Goal: Book appointment/travel/reservation

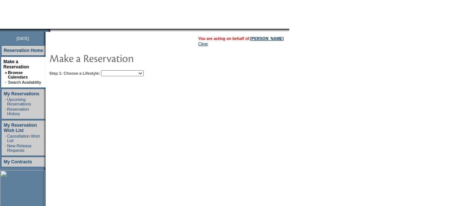
scroll to position [68, 0]
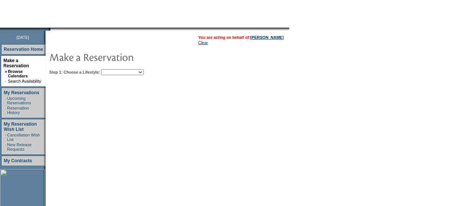
click at [140, 72] on select "Beach Leisure Metropolitan Mountain OIAL for Adventure OIAL for Couples OIAL fo…" at bounding box center [122, 72] width 43 height 6
select select "Metropolitan"
click at [114, 69] on select "Beach Leisure Metropolitan Mountain OIAL for Adventure OIAL for Couples OIAL fo…" at bounding box center [122, 72] width 43 height 6
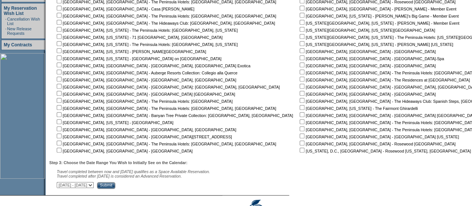
scroll to position [150, 0]
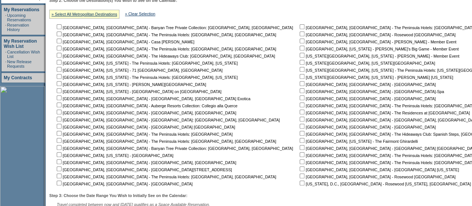
click at [298, 60] on td "Manila, Philippines - The Peninsula Hotels: Manila, Philippines Munich, Germany…" at bounding box center [424, 104] width 252 height 163
click at [300, 60] on input "checkbox" at bounding box center [302, 62] width 5 height 5
checkbox input "true"
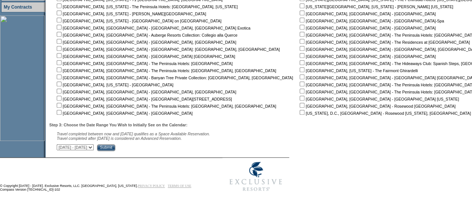
click at [115, 145] on input "Submit" at bounding box center [106, 147] width 18 height 7
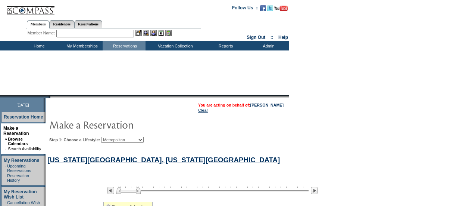
select select "Metropolitan"
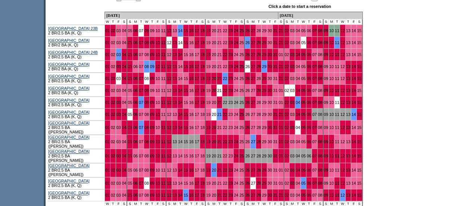
scroll to position [418, 0]
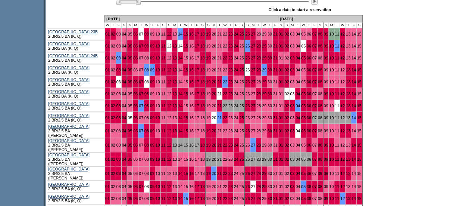
click at [318, 3] on img at bounding box center [314, 0] width 7 height 7
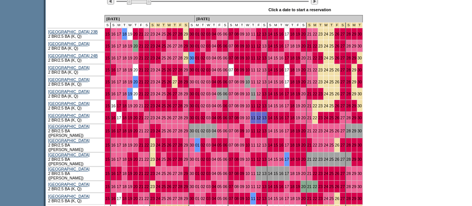
click at [318, 3] on img at bounding box center [314, 0] width 7 height 7
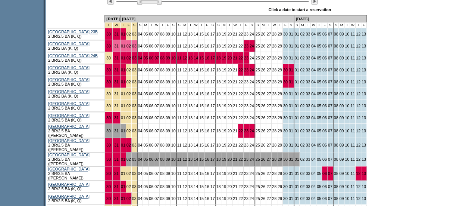
click at [318, 3] on img at bounding box center [314, 0] width 7 height 7
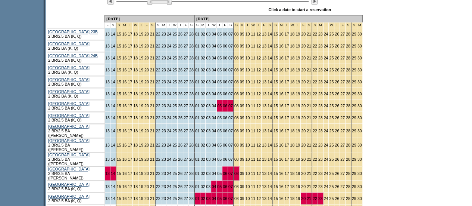
click at [318, 3] on img at bounding box center [314, 0] width 7 height 7
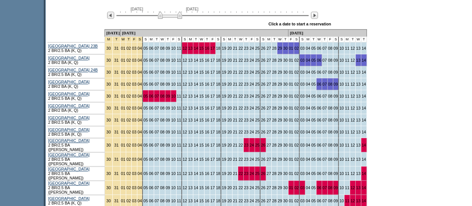
scroll to position [404, 0]
click at [318, 17] on img at bounding box center [314, 15] width 7 height 7
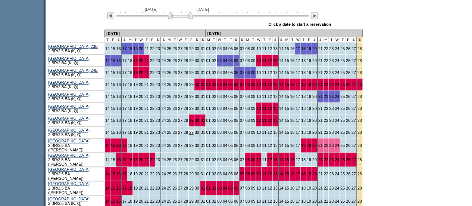
click at [189, 133] on link "29" at bounding box center [191, 132] width 4 height 4
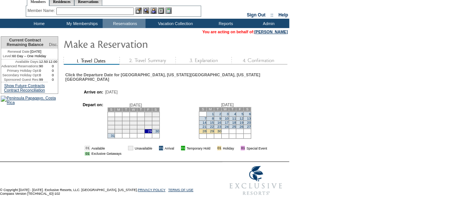
scroll to position [24, 0]
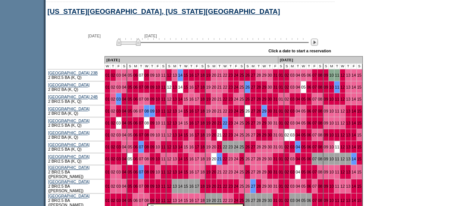
scroll to position [367, 0]
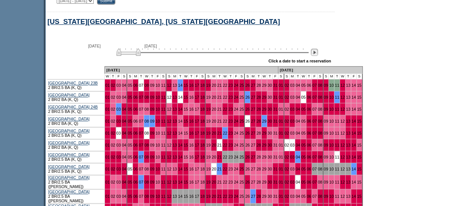
click at [318, 56] on img at bounding box center [314, 52] width 7 height 7
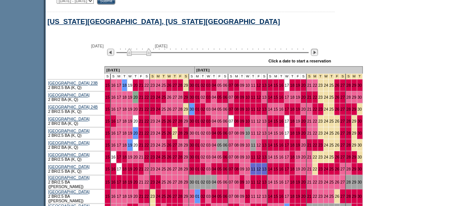
click at [318, 56] on img at bounding box center [314, 52] width 7 height 7
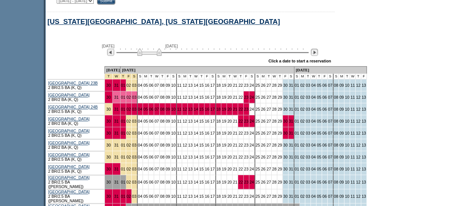
click at [318, 56] on img at bounding box center [314, 52] width 7 height 7
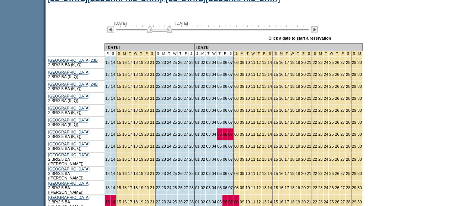
scroll to position [389, 0]
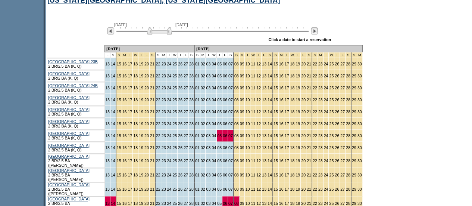
click at [318, 34] on img at bounding box center [314, 30] width 7 height 7
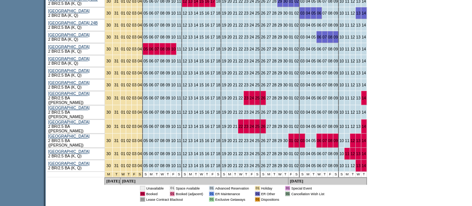
scroll to position [436, 0]
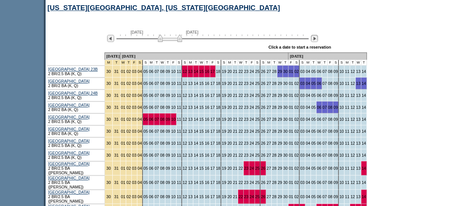
click at [318, 40] on img at bounding box center [314, 38] width 7 height 7
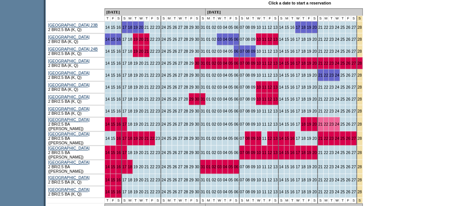
scroll to position [427, 0]
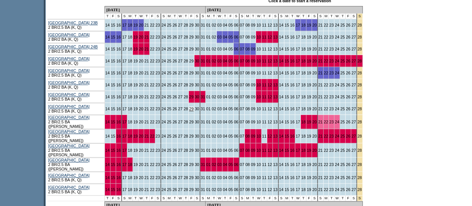
click at [189, 111] on link "29" at bounding box center [191, 108] width 4 height 4
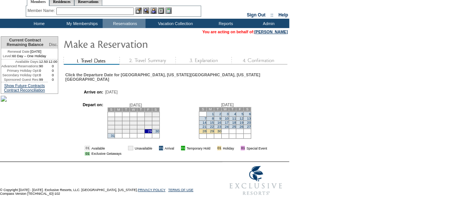
scroll to position [55, 0]
click at [214, 111] on td "1" at bounding box center [210, 113] width 7 height 5
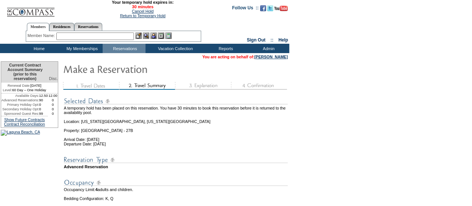
scroll to position [132, 0]
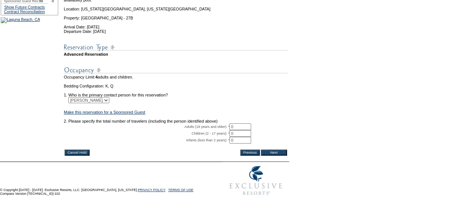
click at [256, 130] on td "0 * *" at bounding box center [259, 133] width 58 height 7
click at [251, 123] on input "0" at bounding box center [241, 126] width 22 height 7
type input "2"
type input "1"
click at [278, 149] on input "Next" at bounding box center [274, 152] width 26 height 6
